Goal: Information Seeking & Learning: Learn about a topic

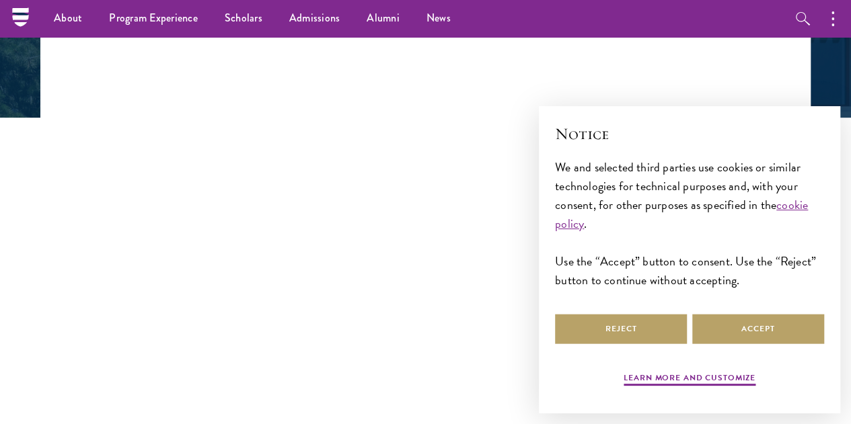
scroll to position [299, 0]
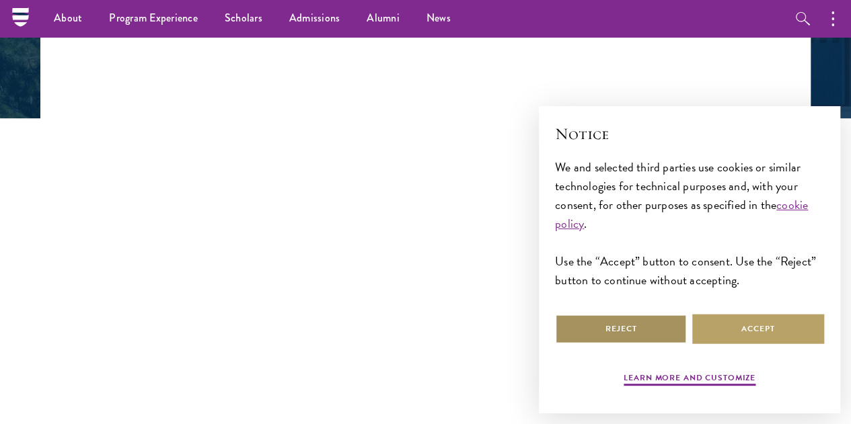
click at [581, 314] on button "Reject" at bounding box center [621, 329] width 132 height 30
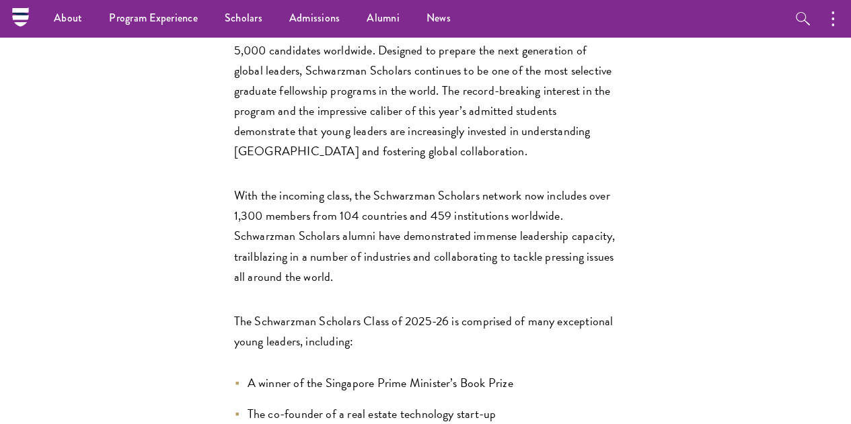
scroll to position [678, 0]
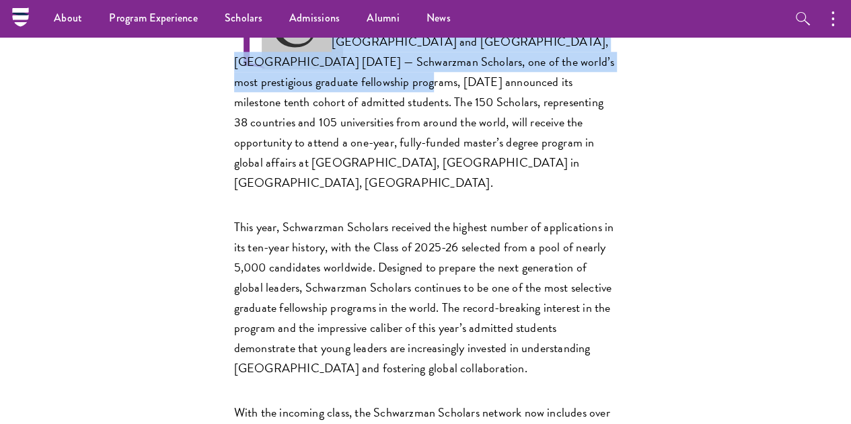
drag, startPoint x: 255, startPoint y: 204, endPoint x: 214, endPoint y: 141, distance: 76.3
click at [234, 141] on p "[US_STATE], [GEOGRAPHIC_DATA], [GEOGRAPHIC_DATA] and [GEOGRAPHIC_DATA], [GEOGRA…" at bounding box center [425, 92] width 383 height 201
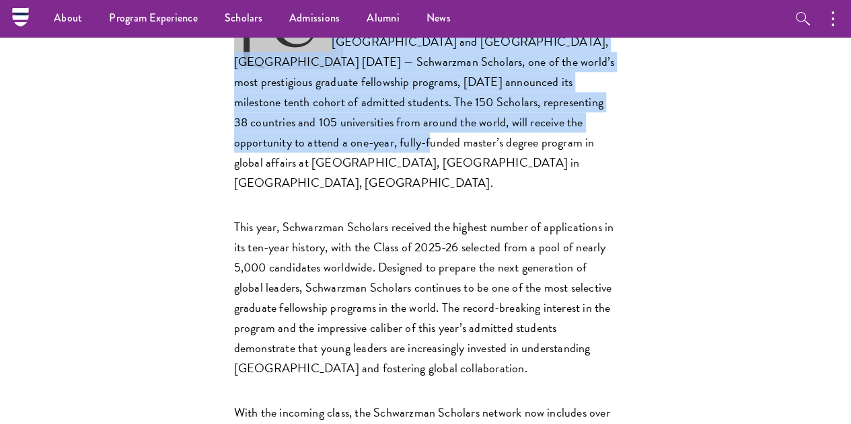
drag, startPoint x: 214, startPoint y: 141, endPoint x: 338, endPoint y: 274, distance: 181.7
click at [338, 193] on p "[US_STATE], [GEOGRAPHIC_DATA], [GEOGRAPHIC_DATA] and [GEOGRAPHIC_DATA], [GEOGRA…" at bounding box center [425, 92] width 383 height 201
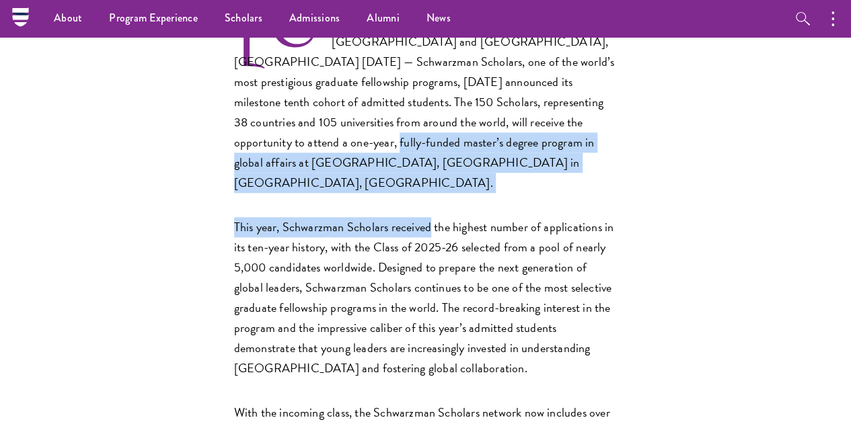
drag, startPoint x: 338, startPoint y: 274, endPoint x: 342, endPoint y: 303, distance: 29.9
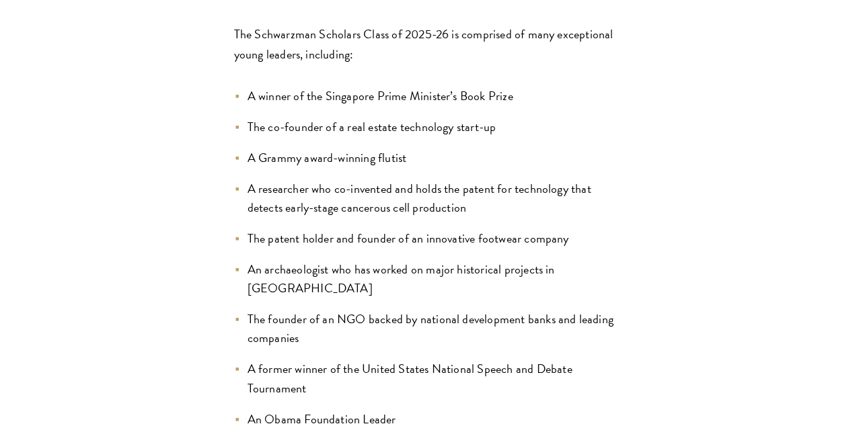
scroll to position [1185, 0]
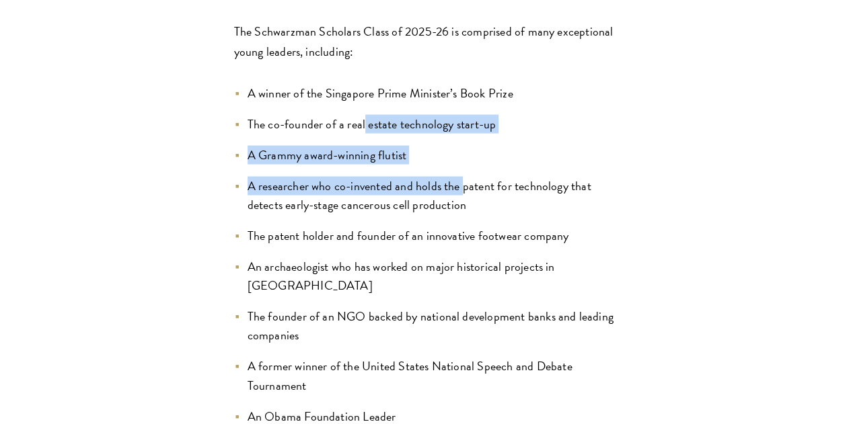
drag, startPoint x: 283, startPoint y: 287, endPoint x: 387, endPoint y: 366, distance: 130.4
click at [387, 366] on ul "A winner of the Singapore Prime Minister’s Book Prize The co-founder of a real …" at bounding box center [425, 387] width 383 height 609
click at [387, 214] on li "A researcher who co-invented and holds the patent for technology that detects e…" at bounding box center [425, 195] width 383 height 38
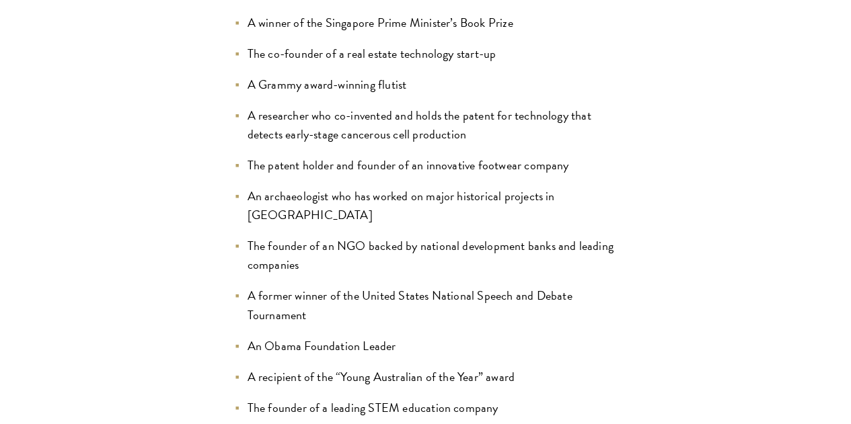
scroll to position [1257, 0]
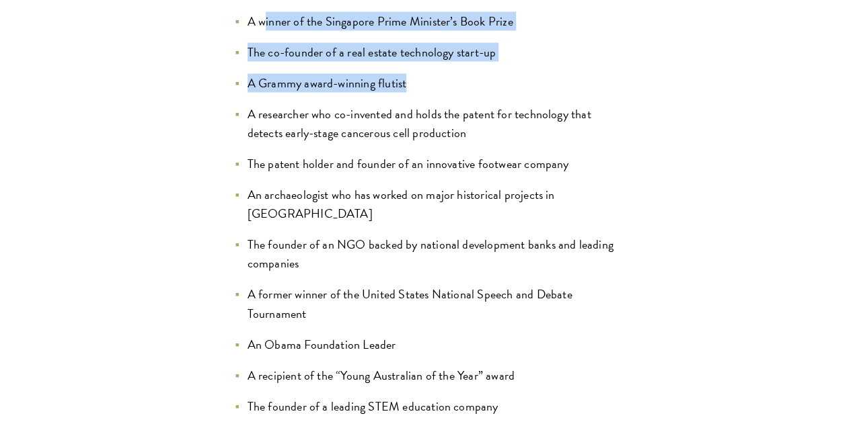
drag, startPoint x: 345, startPoint y: 248, endPoint x: 169, endPoint y: 202, distance: 181.3
click at [234, 202] on ul "A winner of the Singapore Prime Minister’s Book Prize The co-founder of a real …" at bounding box center [425, 315] width 383 height 609
click at [234, 30] on li "A winner of the Singapore Prime Minister’s Book Prize" at bounding box center [425, 20] width 383 height 19
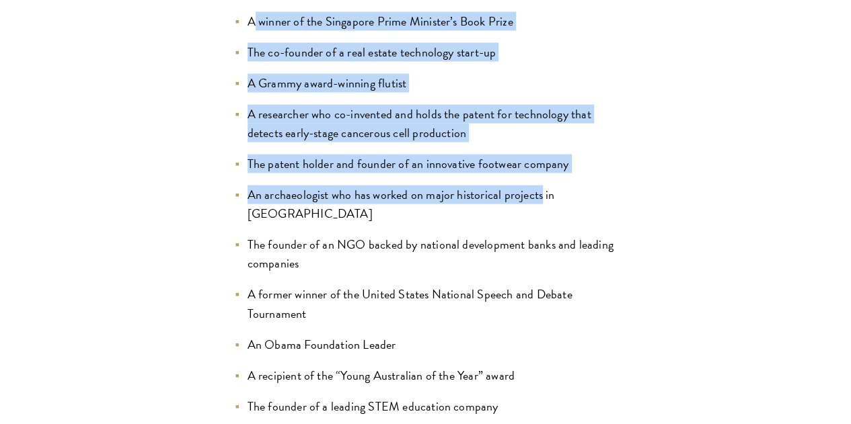
drag, startPoint x: 169, startPoint y: 202, endPoint x: 457, endPoint y: 385, distance: 340.6
click at [457, 385] on ul "A winner of the Singapore Prime Minister’s Book Prize The co-founder of a real …" at bounding box center [425, 315] width 383 height 609
click at [457, 223] on li "An archaeologist who has worked on major historical projects in [GEOGRAPHIC_DAT…" at bounding box center [425, 204] width 383 height 38
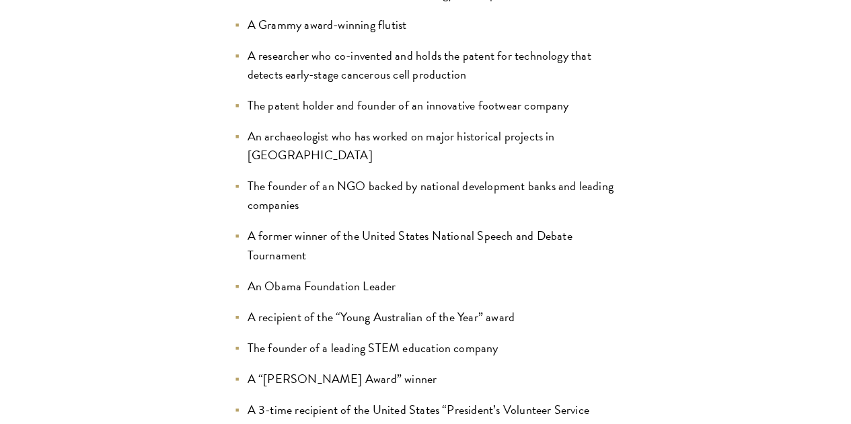
scroll to position [1318, 0]
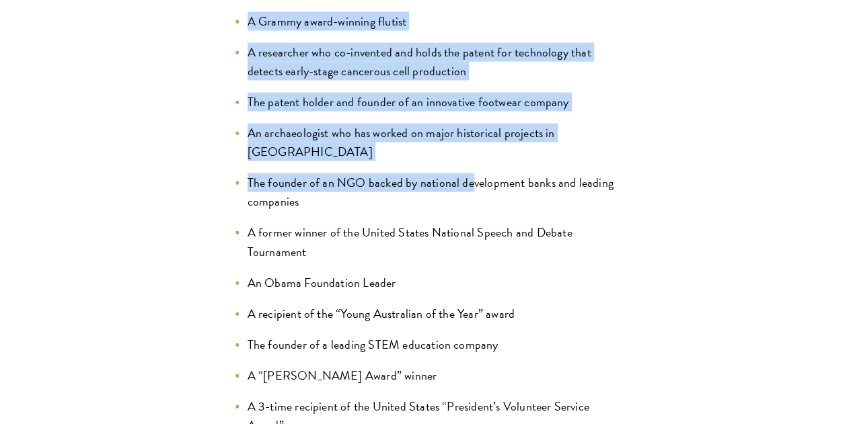
drag, startPoint x: 398, startPoint y: 361, endPoint x: 143, endPoint y: 205, distance: 299.3
drag, startPoint x: 143, startPoint y: 205, endPoint x: 382, endPoint y: 369, distance: 290.2
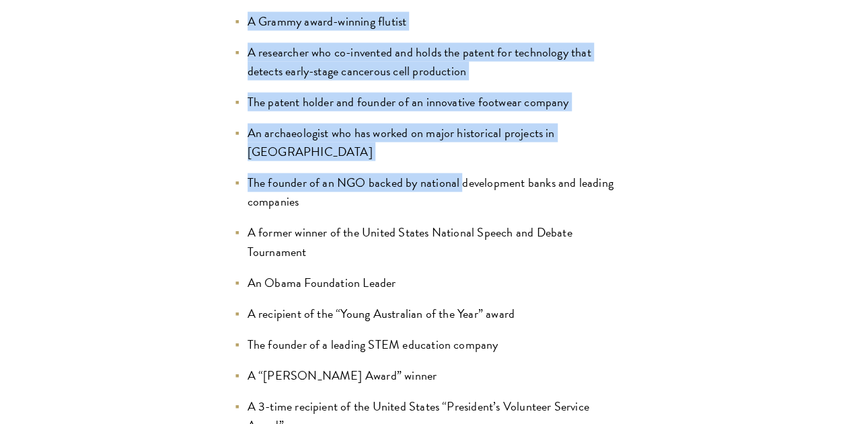
click at [382, 211] on li "The founder of an NGO backed by national development banks and leading companies" at bounding box center [425, 192] width 383 height 38
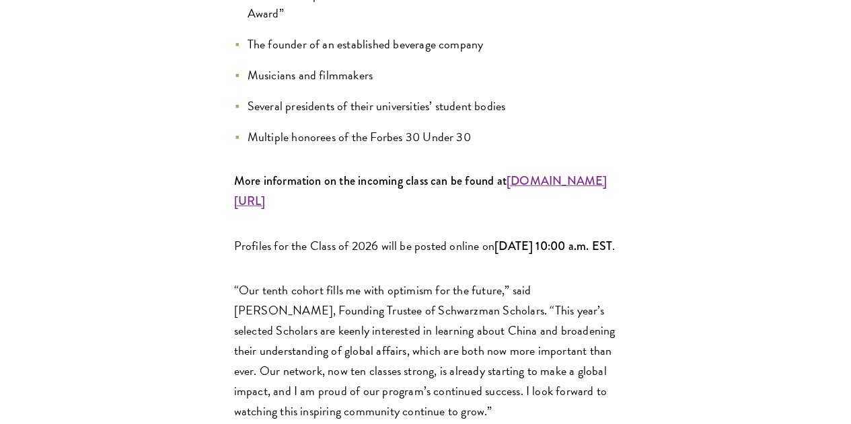
scroll to position [1732, 0]
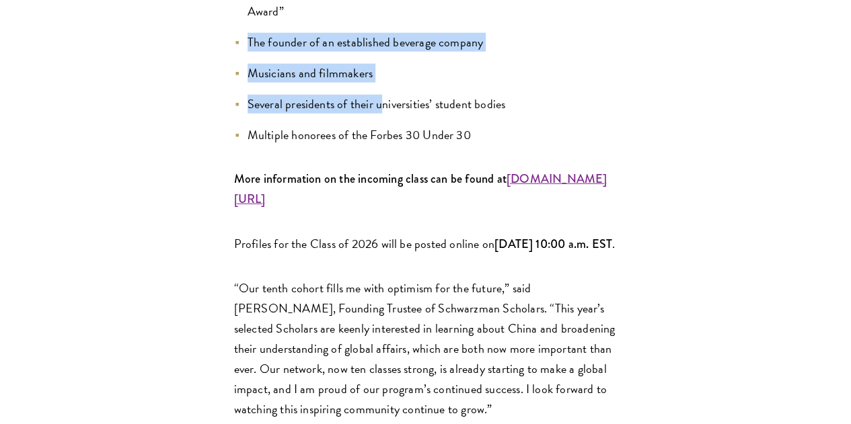
drag, startPoint x: 304, startPoint y: 297, endPoint x: 132, endPoint y: 220, distance: 188.4
click at [132, 220] on div "[US_STATE], [GEOGRAPHIC_DATA], [GEOGRAPHIC_DATA] and [GEOGRAPHIC_DATA], [GEOGRA…" at bounding box center [425, 378] width 770 height 2880
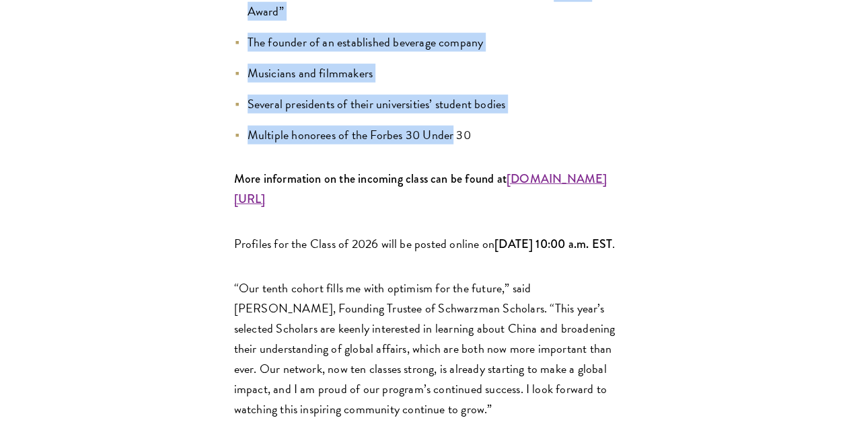
drag, startPoint x: 132, startPoint y: 220, endPoint x: 367, endPoint y: 348, distance: 267.8
click at [367, 348] on div "[US_STATE], [GEOGRAPHIC_DATA], [GEOGRAPHIC_DATA] and [GEOGRAPHIC_DATA], [GEOGRA…" at bounding box center [425, 378] width 770 height 2880
click at [367, 145] on li "Multiple honorees of the Forbes 30 Under 30" at bounding box center [425, 135] width 383 height 19
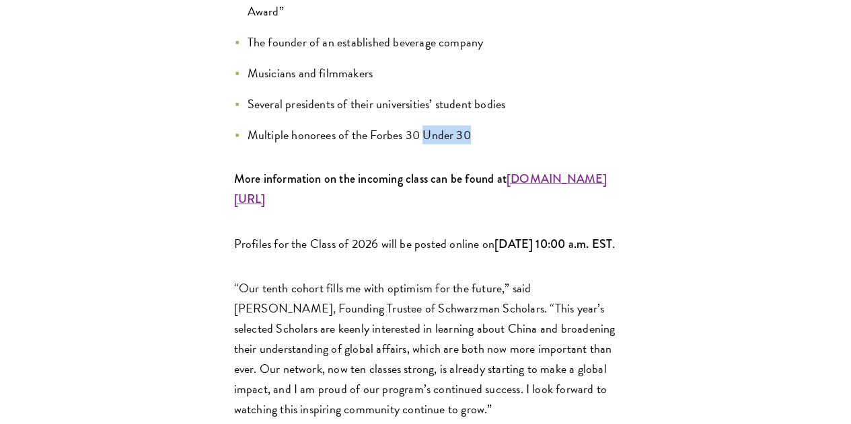
drag, startPoint x: 367, startPoint y: 348, endPoint x: 416, endPoint y: 348, distance: 48.4
click at [416, 145] on li "Multiple honorees of the Forbes 30 Under 30" at bounding box center [425, 135] width 383 height 19
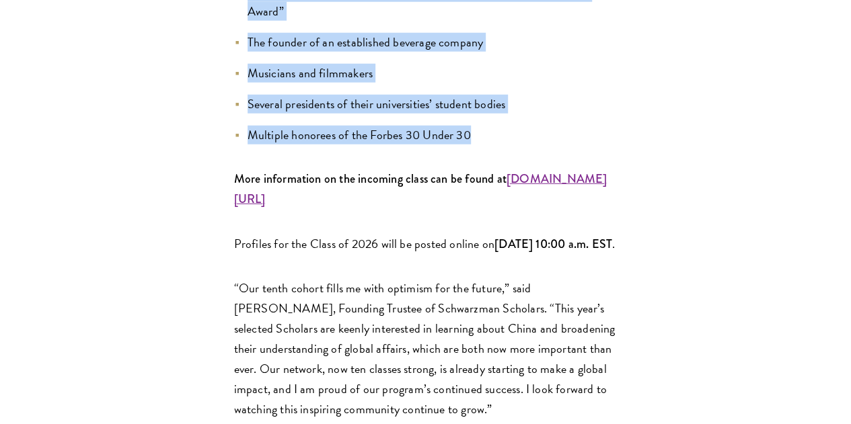
drag, startPoint x: 416, startPoint y: 348, endPoint x: 192, endPoint y: 145, distance: 301.3
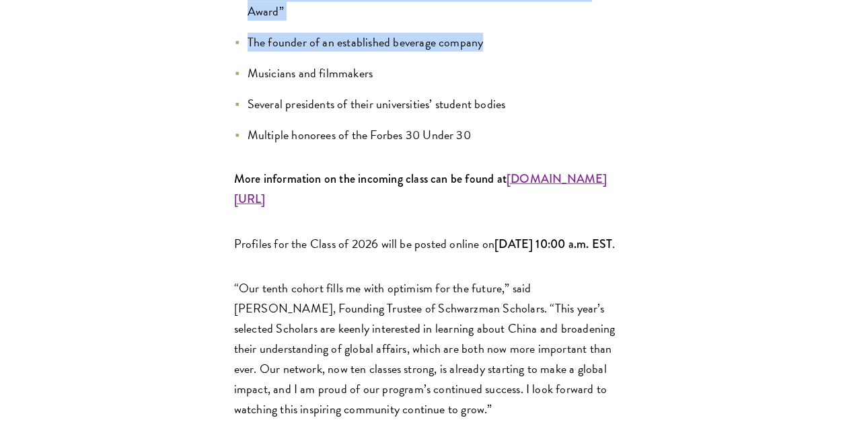
drag, startPoint x: 192, startPoint y: 145, endPoint x: 466, endPoint y: 283, distance: 306.4
click at [466, 83] on li "Musicians and filmmakers" at bounding box center [425, 73] width 383 height 19
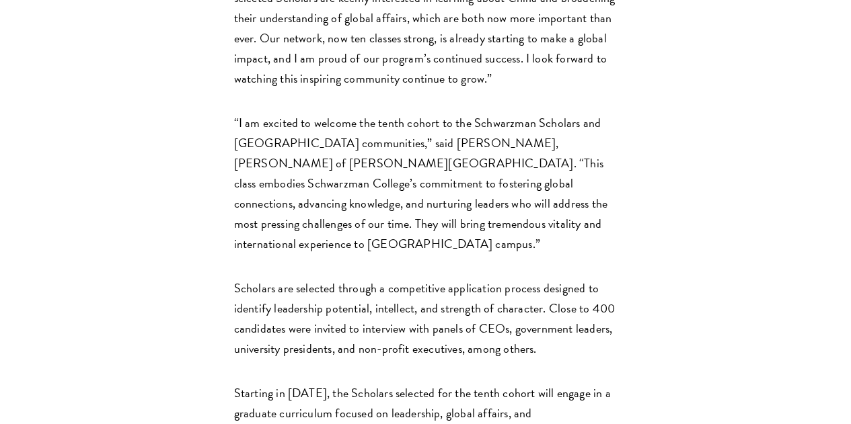
scroll to position [2064, 0]
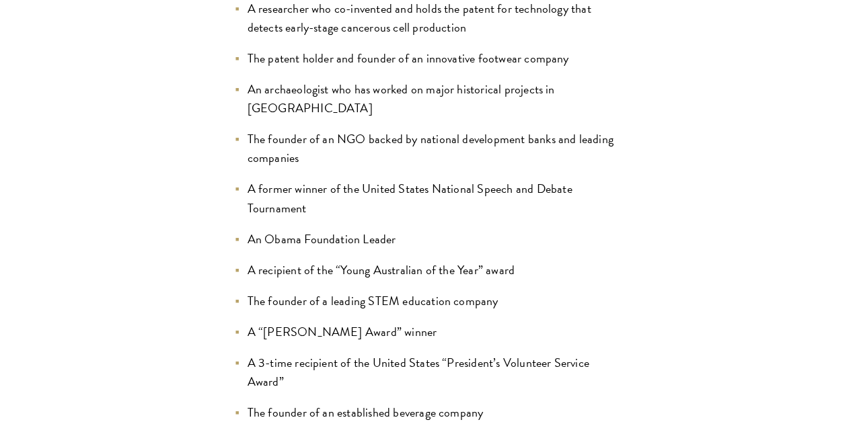
scroll to position [1365, 0]
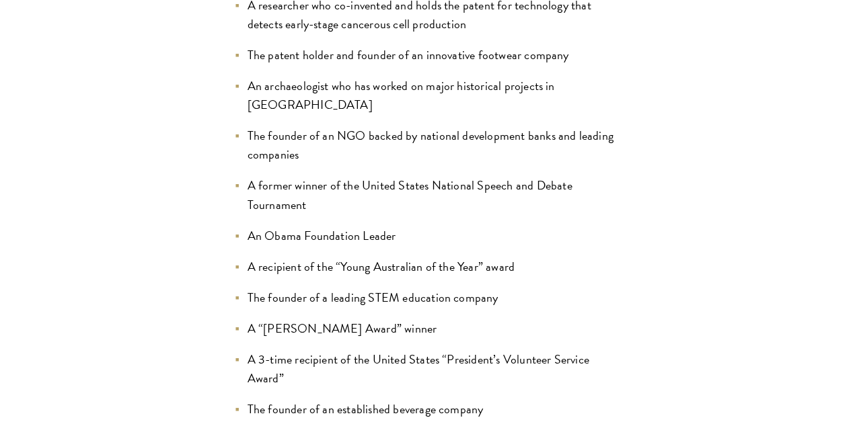
drag, startPoint x: 154, startPoint y: 110, endPoint x: 151, endPoint y: 75, distance: 34.5
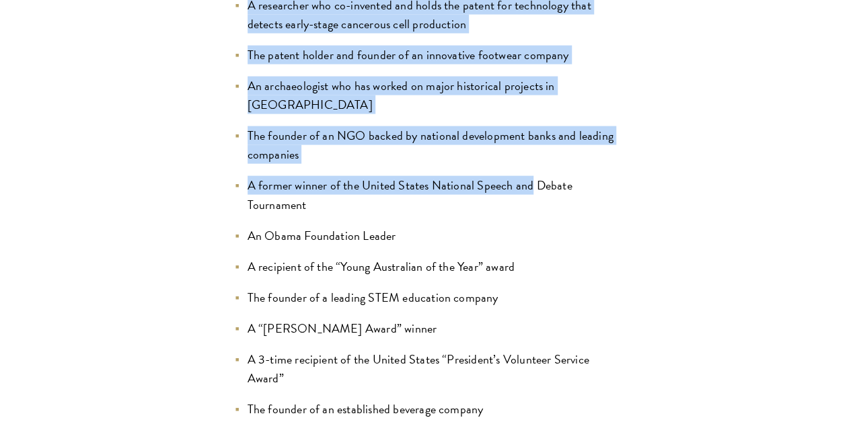
drag, startPoint x: 151, startPoint y: 75, endPoint x: 446, endPoint y: 357, distance: 408.0
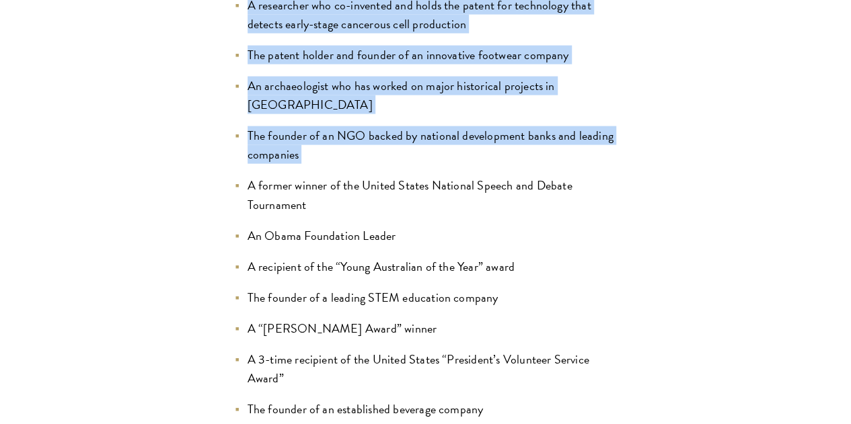
click at [446, 164] on li "The founder of an NGO backed by national development banks and leading companies" at bounding box center [425, 145] width 383 height 38
drag, startPoint x: 150, startPoint y: 92, endPoint x: 406, endPoint y: 349, distance: 362.7
click at [406, 349] on ul "A winner of the Singapore Prime Minister’s Book Prize The co-founder of a real …" at bounding box center [425, 207] width 383 height 609
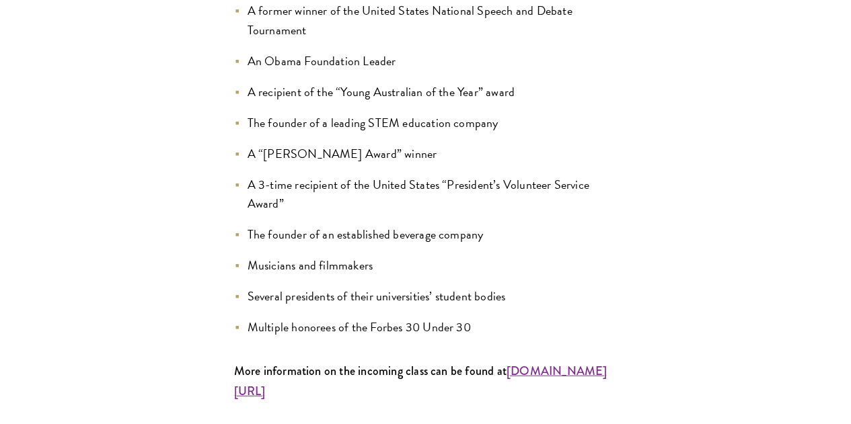
scroll to position [1654, 0]
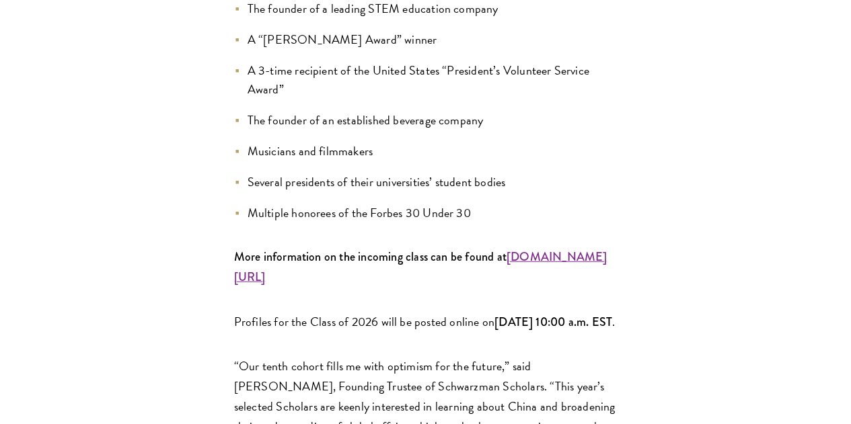
click at [291, 49] on li "A “[PERSON_NAME] Award” winner" at bounding box center [425, 39] width 383 height 19
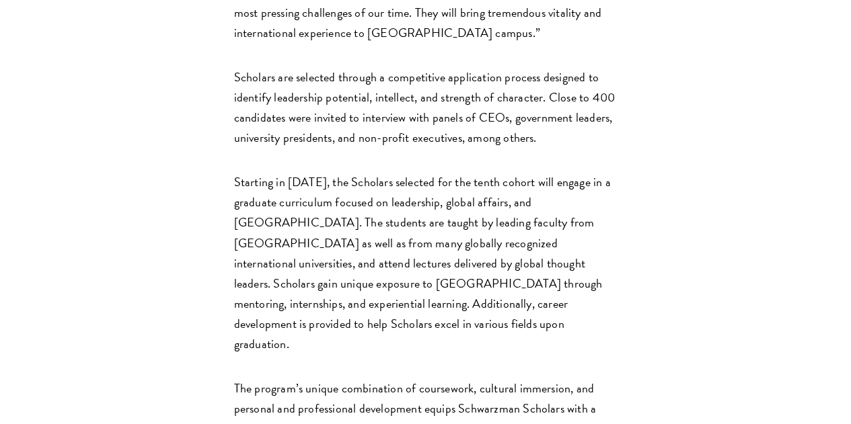
scroll to position [2276, 0]
